Goal: Information Seeking & Learning: Learn about a topic

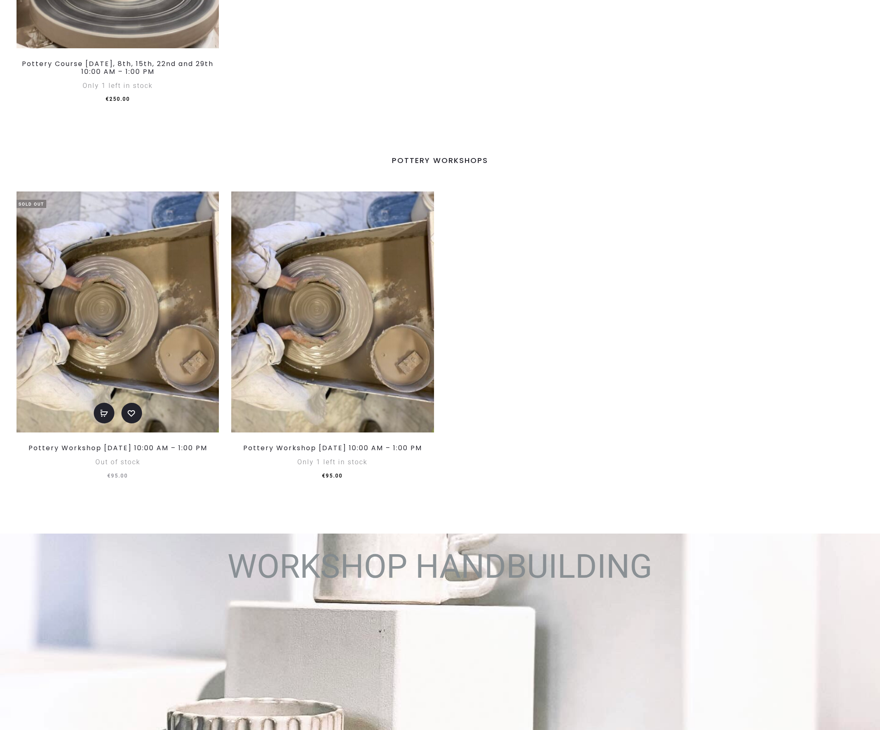
scroll to position [1011, 0]
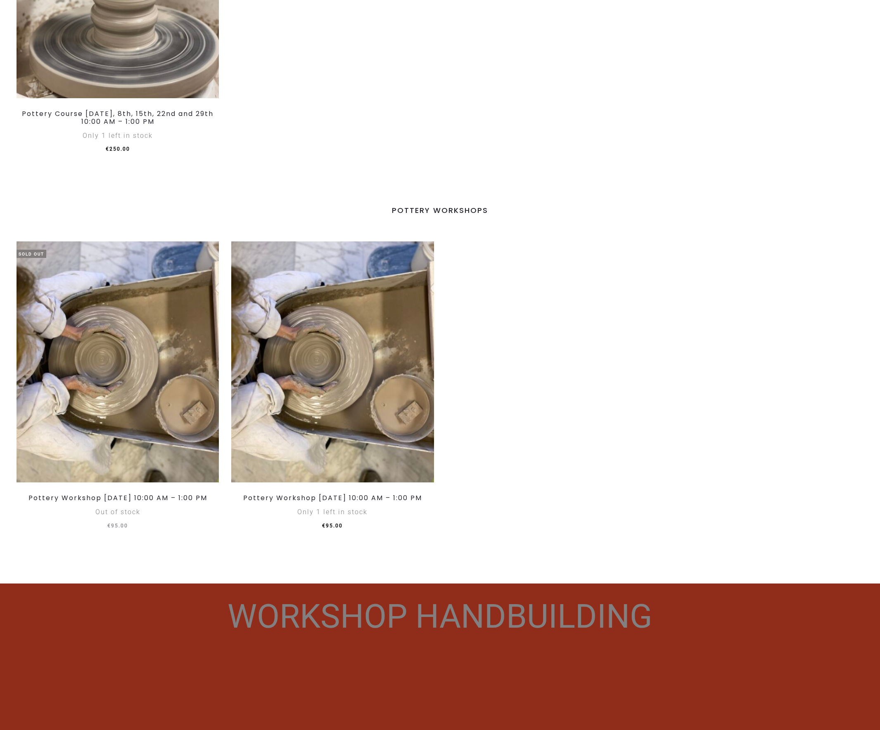
scroll to position [962, 0]
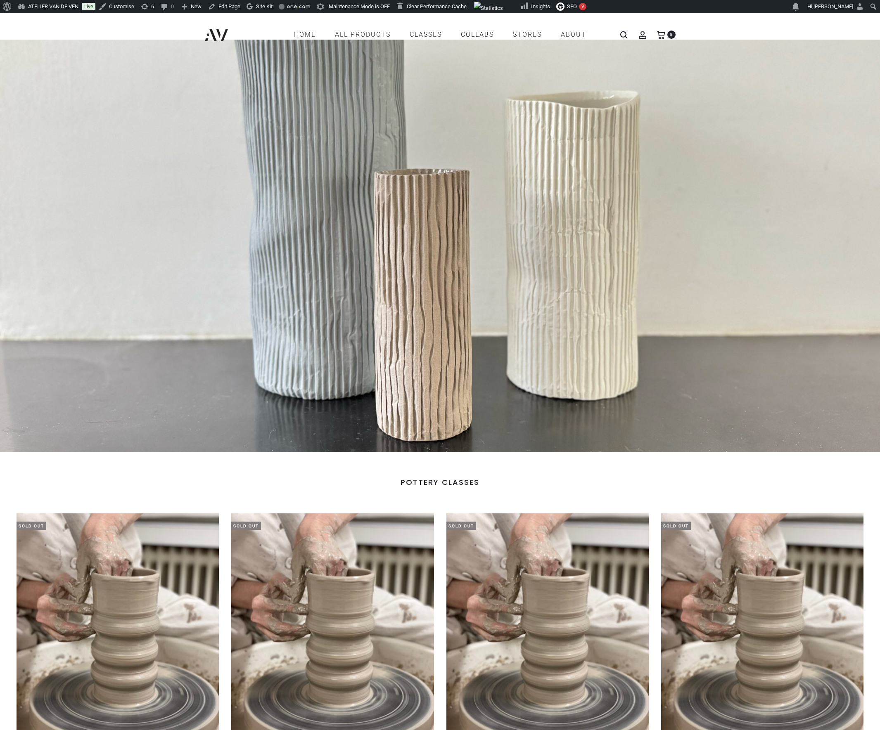
scroll to position [962, 0]
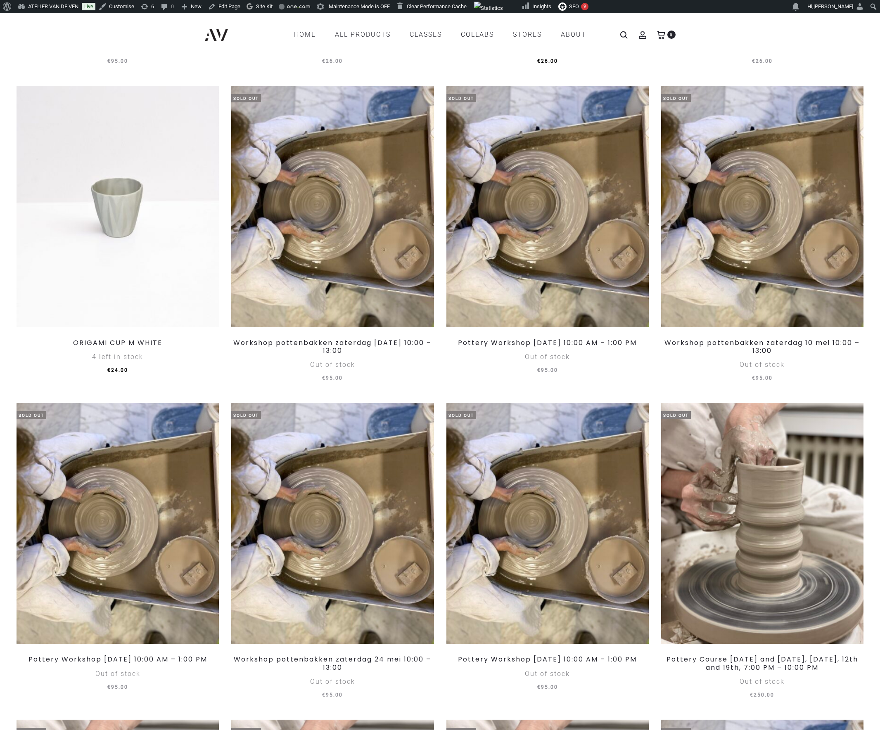
scroll to position [9098, 0]
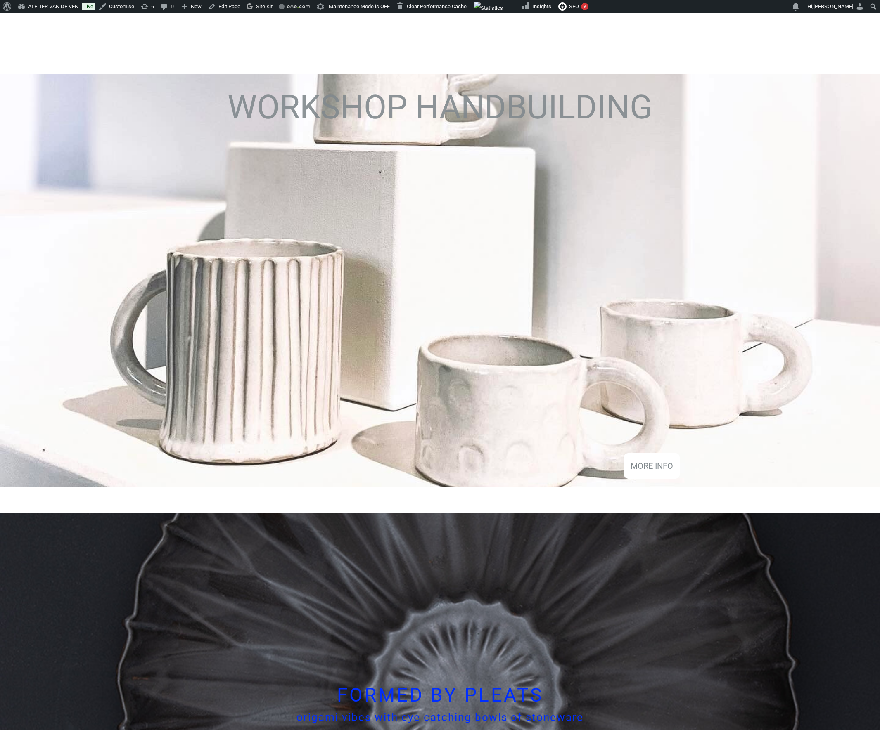
scroll to position [1120, 0]
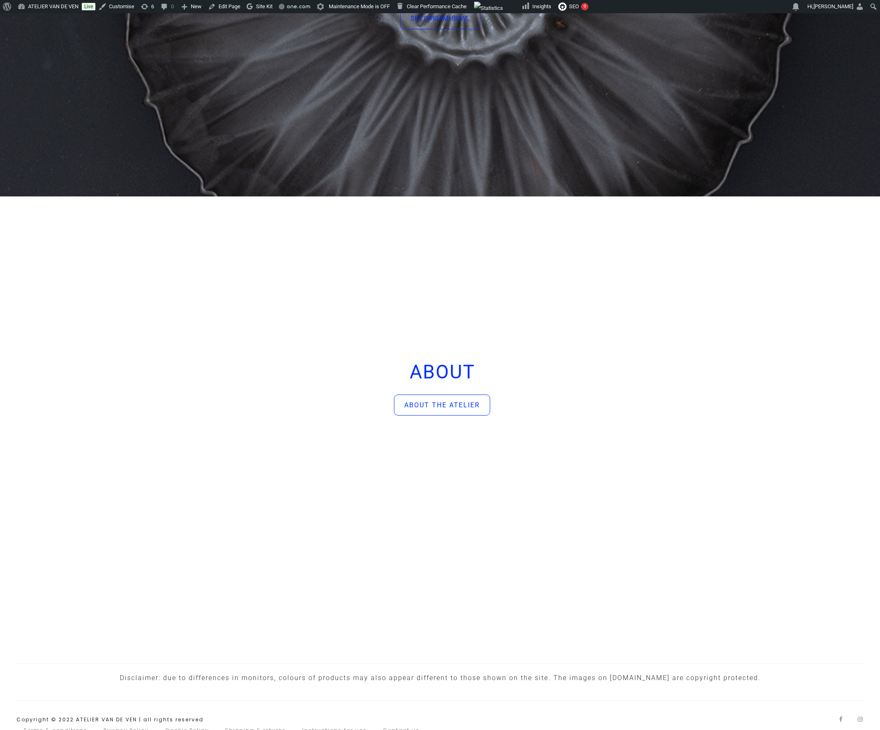
scroll to position [2216, 0]
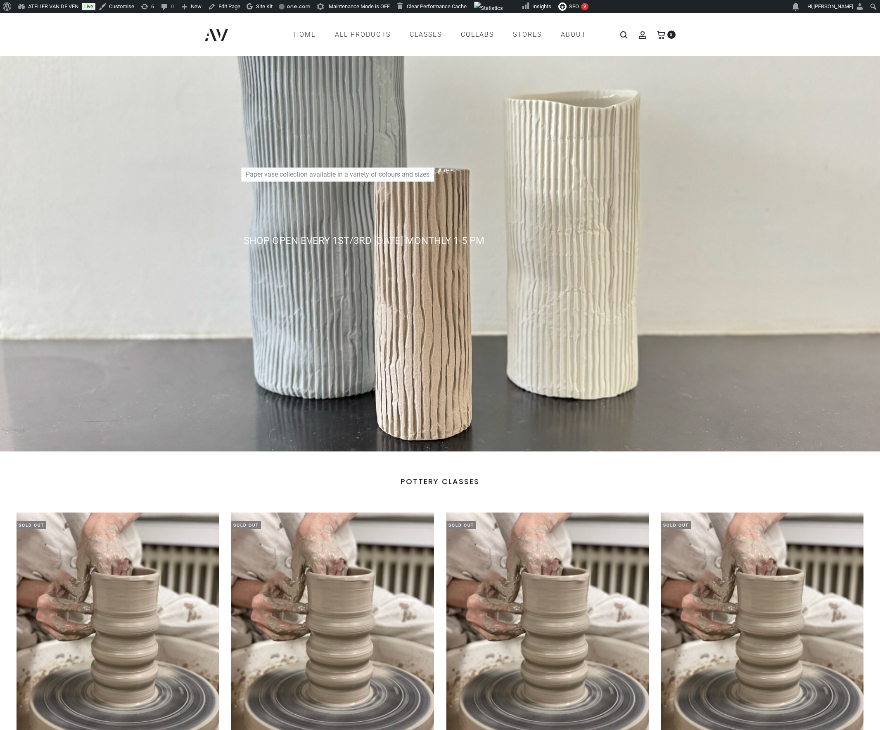
scroll to position [0, 0]
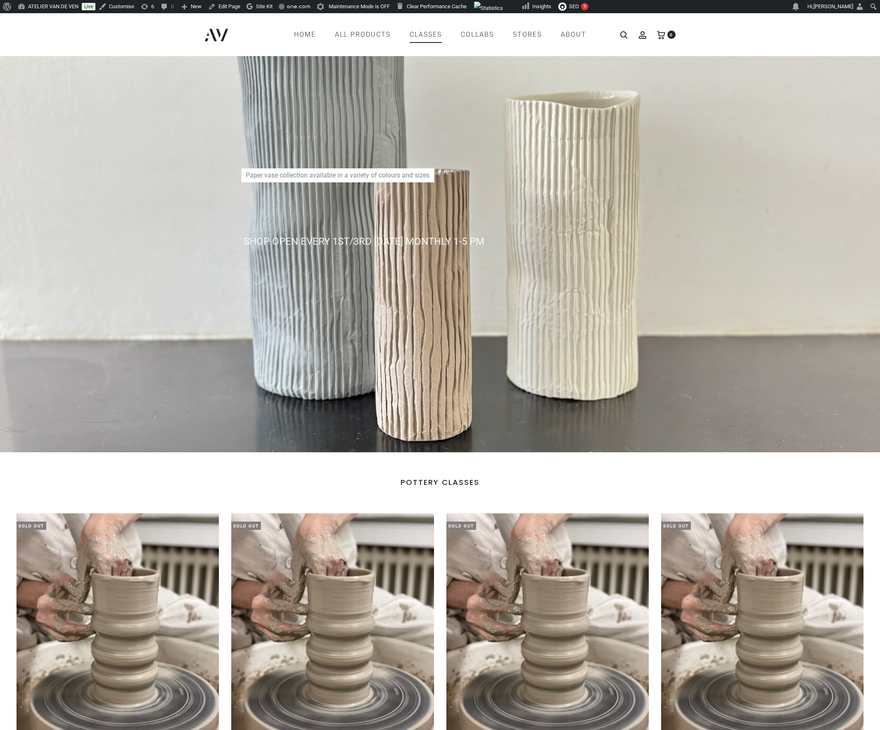
click at [421, 35] on link "CLASSES" at bounding box center [426, 35] width 32 height 14
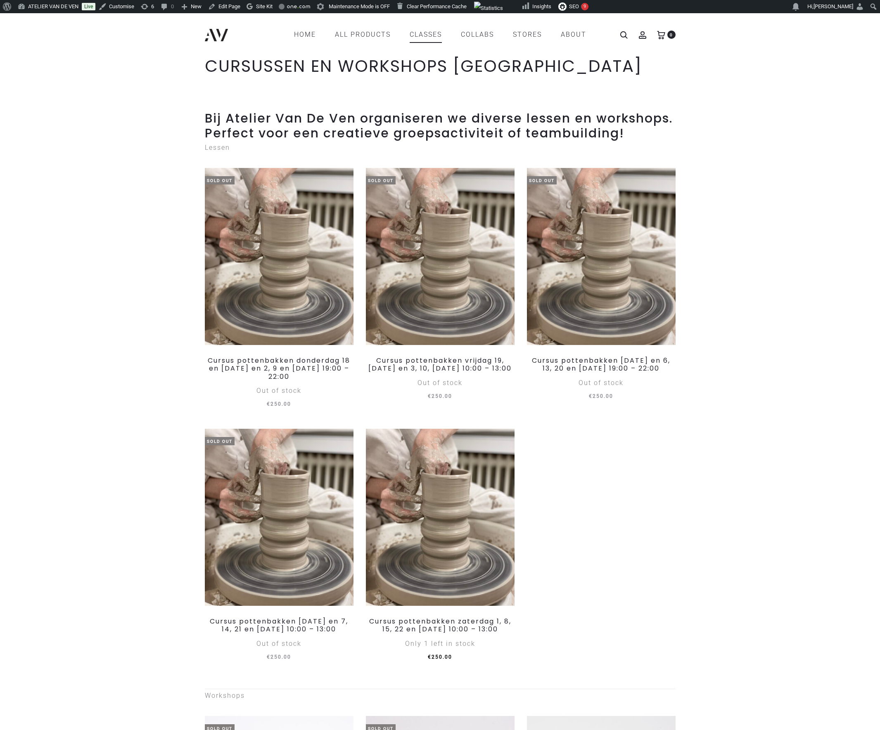
click at [876, 26] on header "ATELIER VAN DE VEN Ceramics – Online Store Home All products Drink Serve Decor …" at bounding box center [440, 34] width 880 height 43
click at [877, 24] on header "ATELIER VAN DE VEN Ceramics – Online Store Home All products Drink Serve Decor …" at bounding box center [440, 34] width 880 height 43
click at [361, 36] on link "All products" at bounding box center [363, 35] width 56 height 14
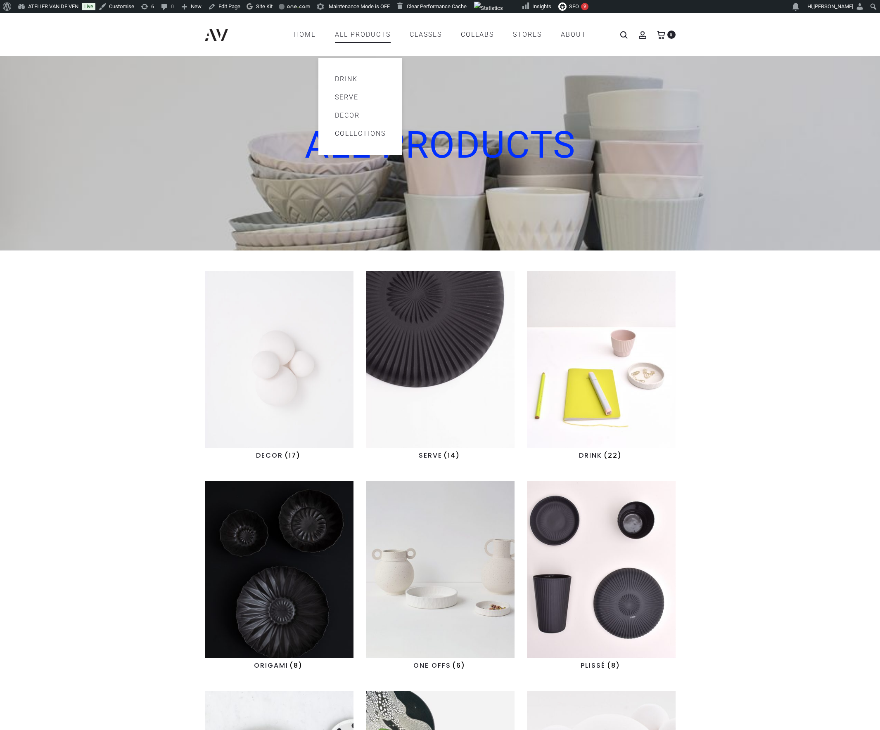
drag, startPoint x: 336, startPoint y: 71, endPoint x: 335, endPoint y: 81, distance: 10.4
click at [334, 80] on ul "Drink Serve Decor Collections Drops One offs Origami Plissé Sphere Splash" at bounding box center [360, 106] width 84 height 97
click at [335, 81] on link "Drink" at bounding box center [360, 79] width 51 height 10
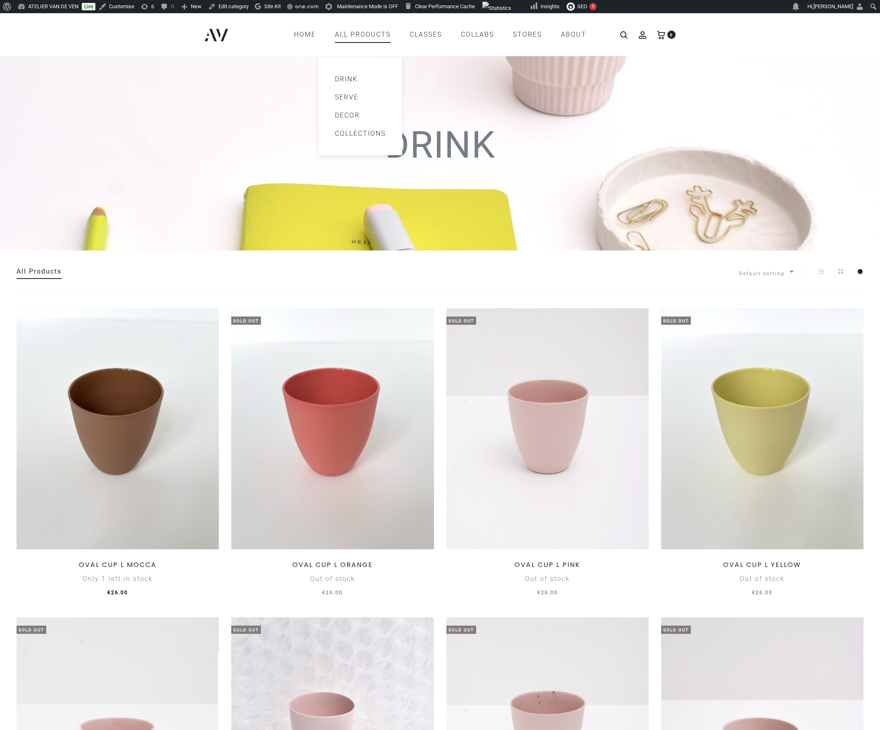
click at [341, 96] on link "Serve" at bounding box center [360, 97] width 51 height 10
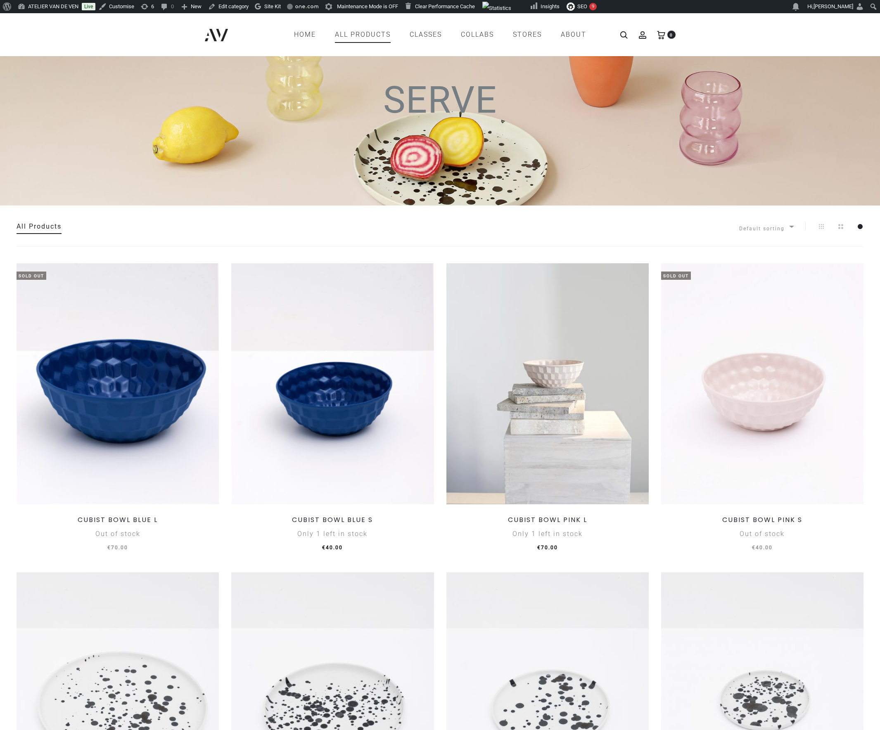
scroll to position [32, 0]
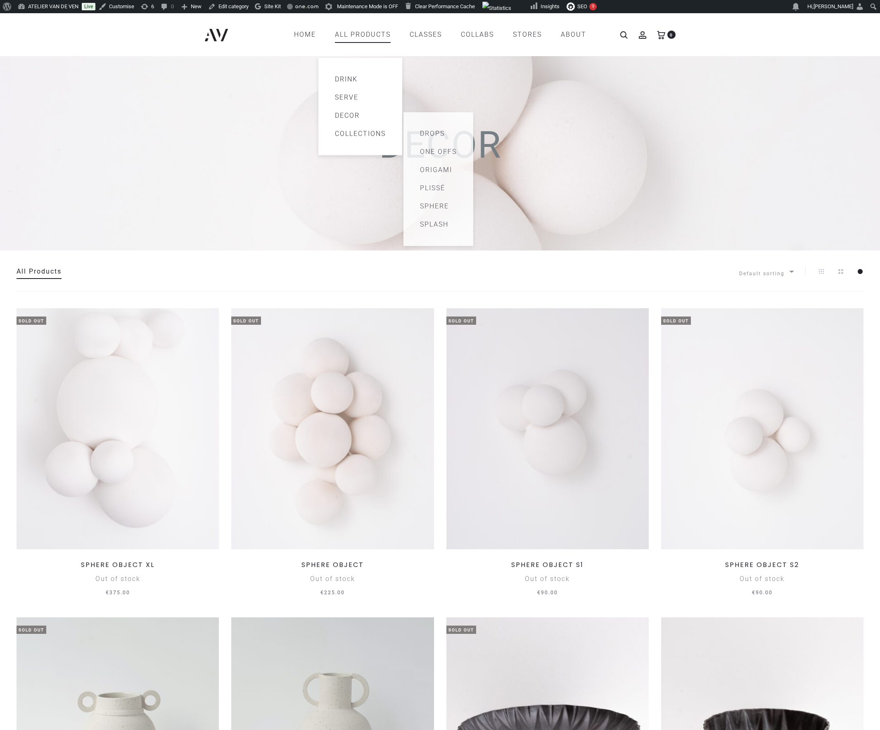
click at [348, 131] on link "Collections" at bounding box center [360, 134] width 51 height 10
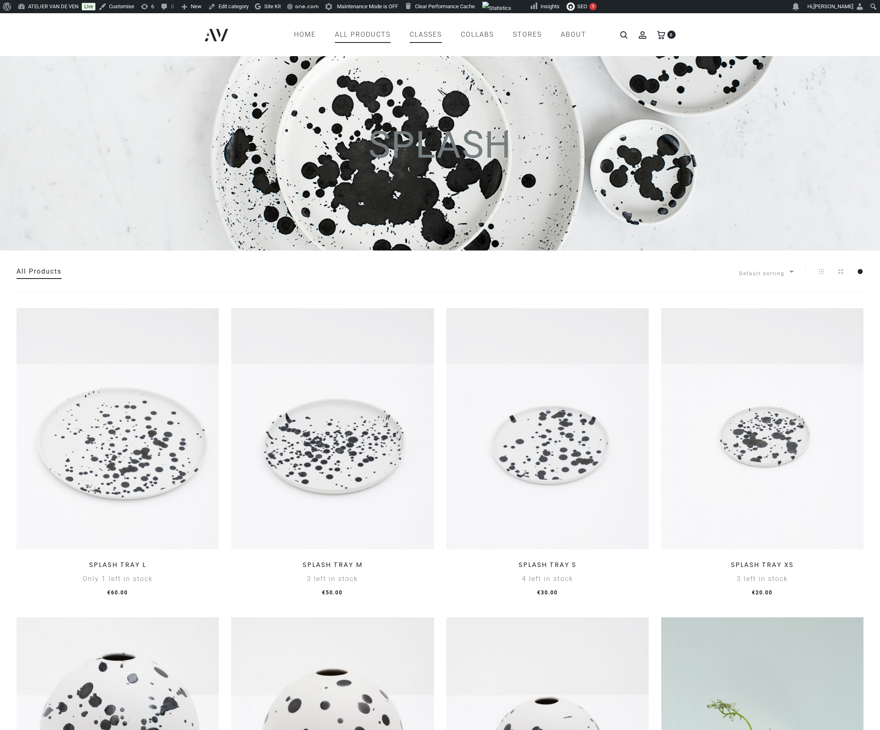
click at [433, 36] on link "CLASSES" at bounding box center [426, 35] width 32 height 14
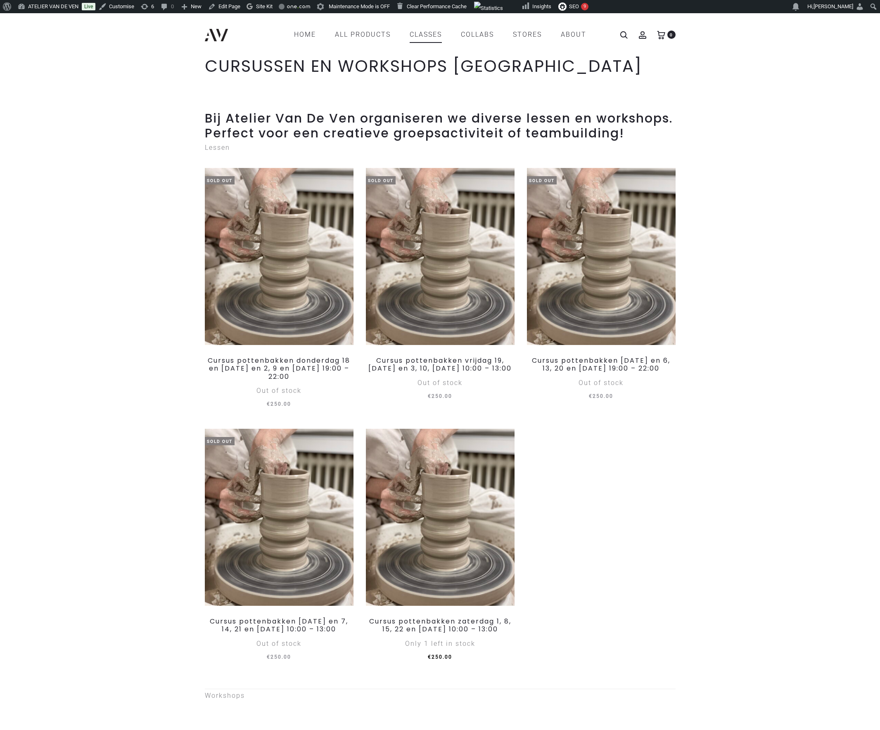
click at [430, 34] on link "CLASSES" at bounding box center [426, 35] width 32 height 14
